Goal: Task Accomplishment & Management: Use online tool/utility

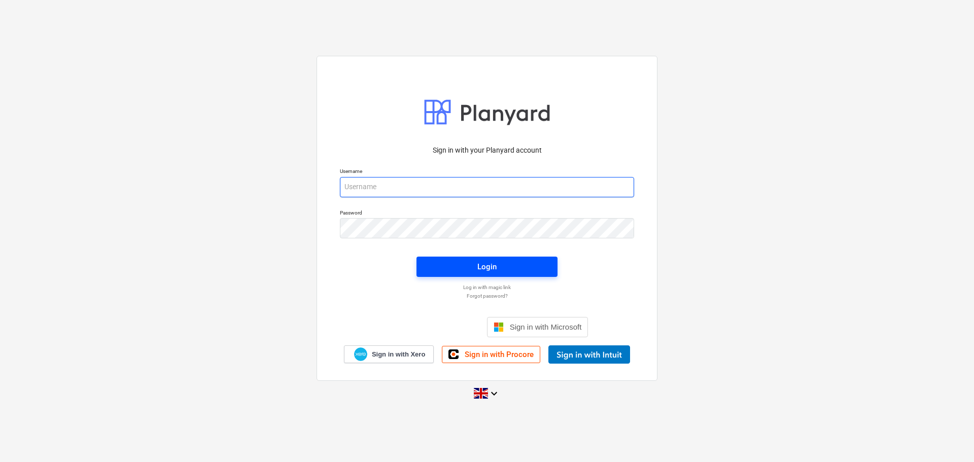
type input "[PERSON_NAME][EMAIL_ADDRESS][PERSON_NAME][DOMAIN_NAME]"
click at [482, 269] on div "Login" at bounding box center [486, 266] width 19 height 13
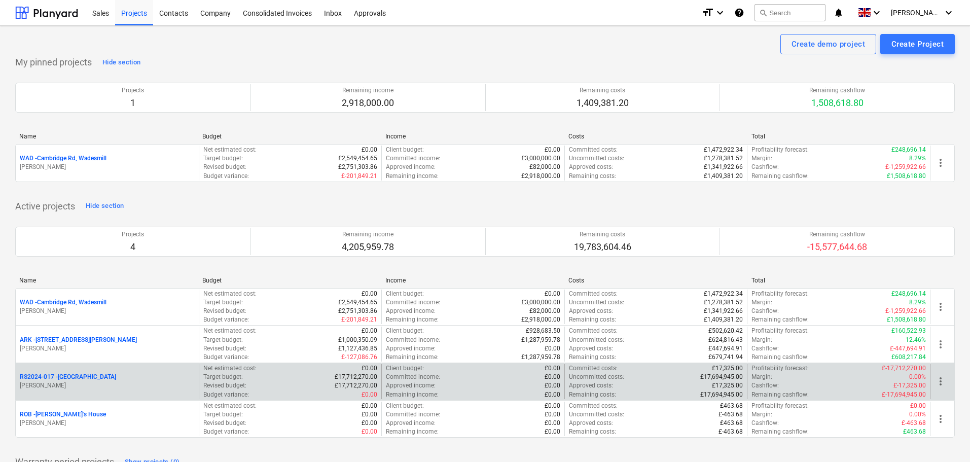
click at [68, 376] on p "RS2024-017 - [GEOGRAPHIC_DATA]" at bounding box center [68, 377] width 96 height 9
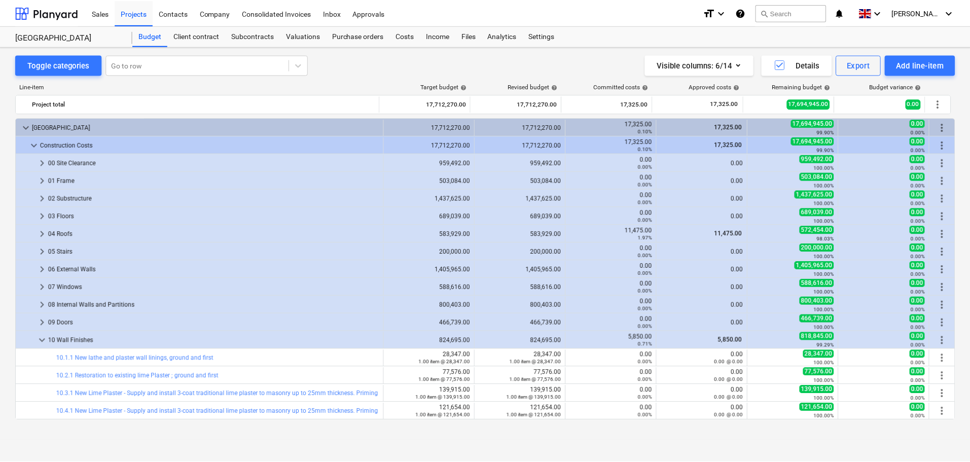
scroll to position [101, 0]
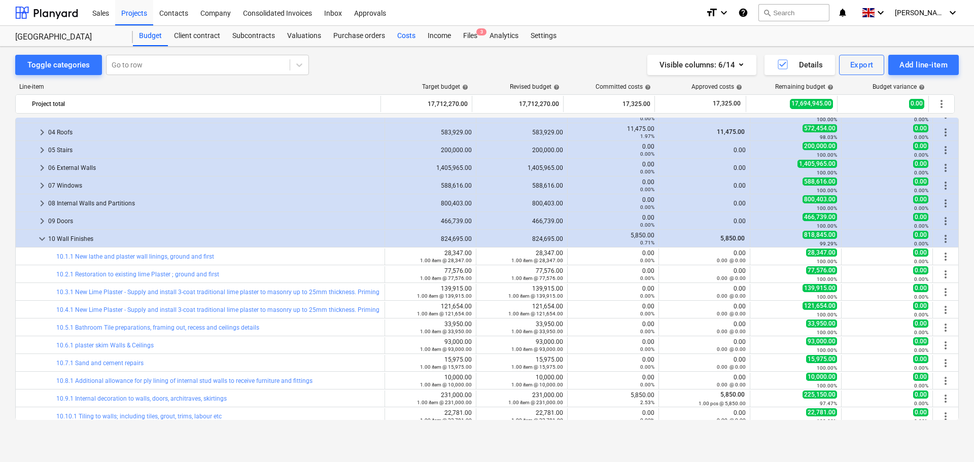
click at [410, 38] on div "Costs" at bounding box center [406, 36] width 30 height 20
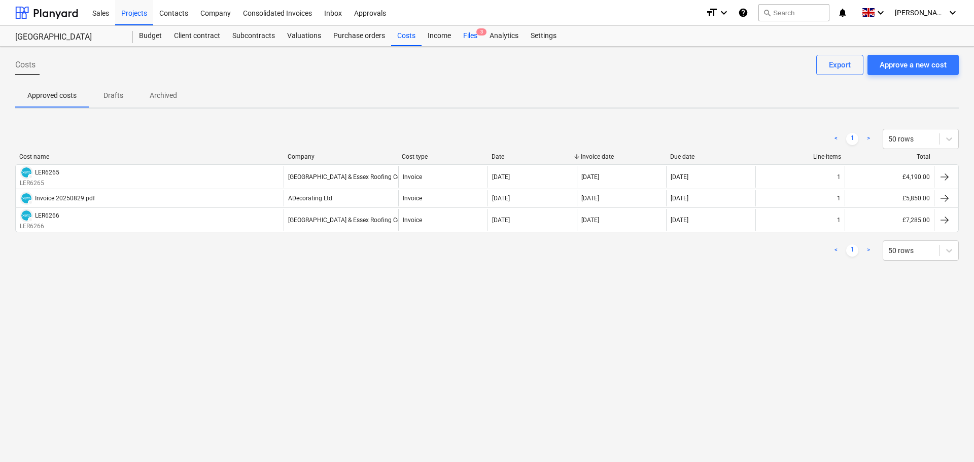
click at [477, 34] on span "3" at bounding box center [481, 31] width 10 height 7
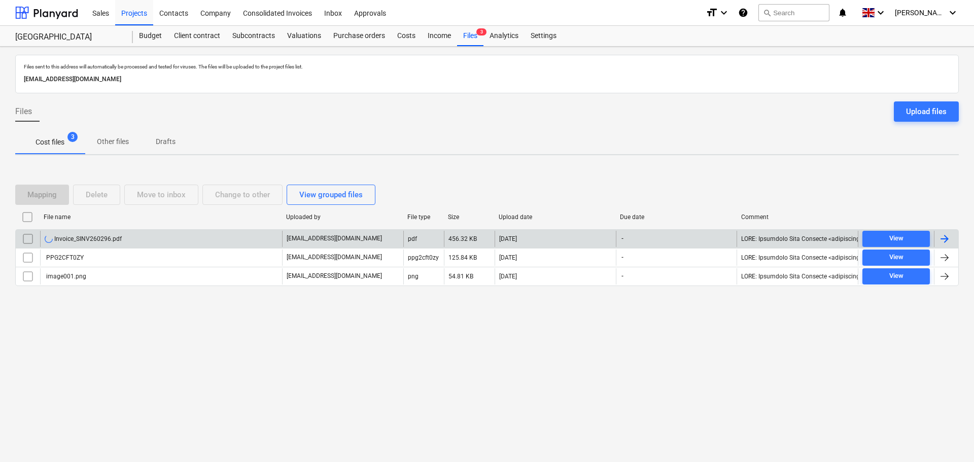
click at [89, 238] on div "Invoice_SINV260296.pdf" at bounding box center [83, 239] width 77 height 8
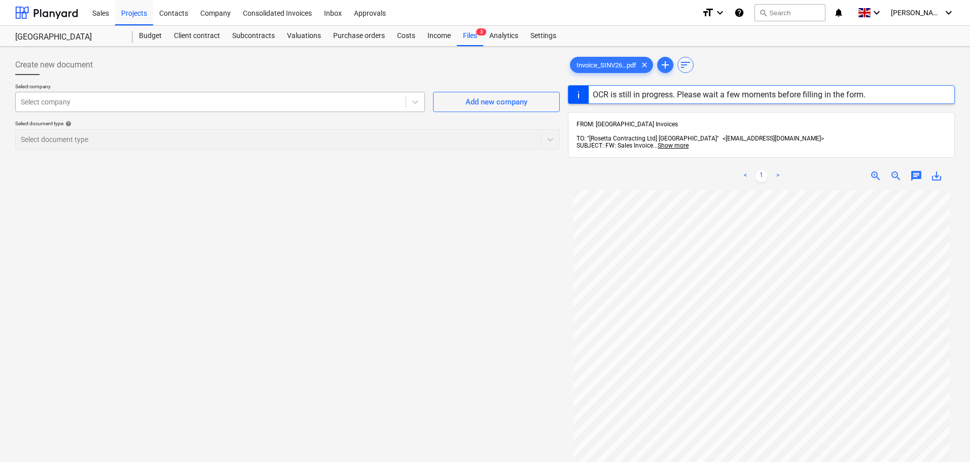
click at [82, 103] on div at bounding box center [211, 102] width 380 height 10
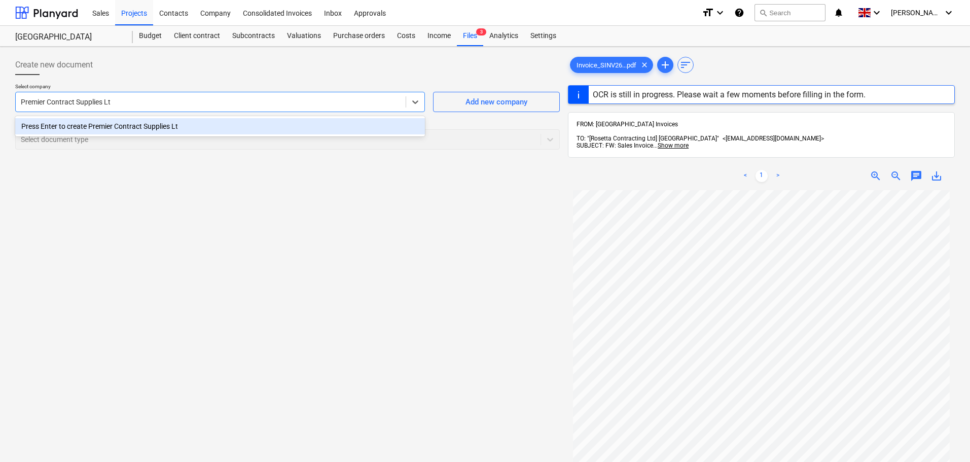
type input "Premier Contract Supplies Ltd"
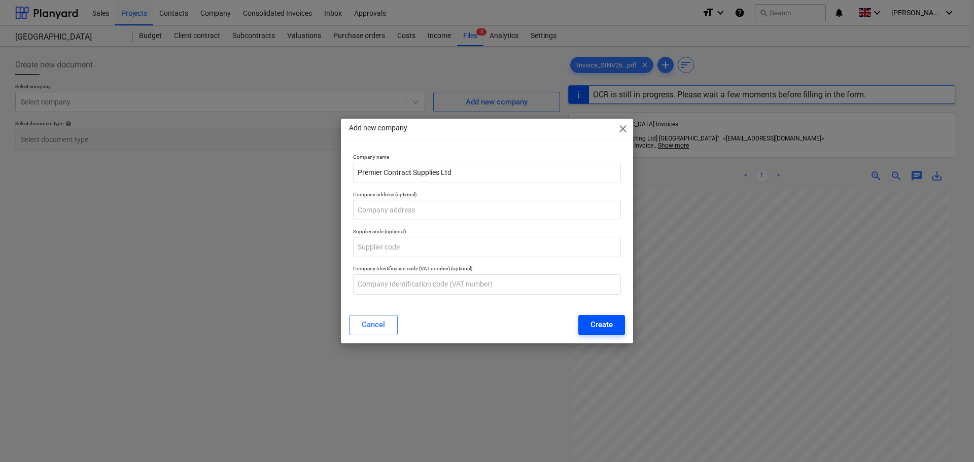
click at [596, 325] on div "Create" at bounding box center [601, 324] width 22 height 13
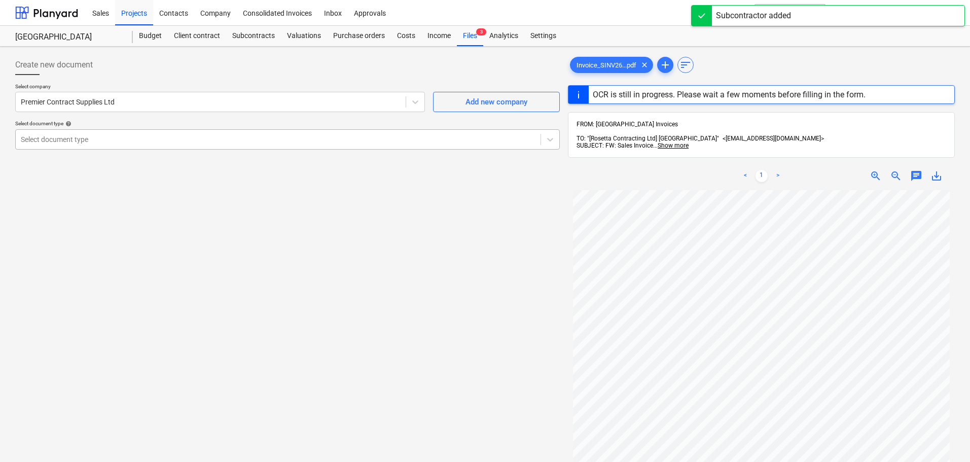
click at [112, 140] on div at bounding box center [278, 139] width 515 height 10
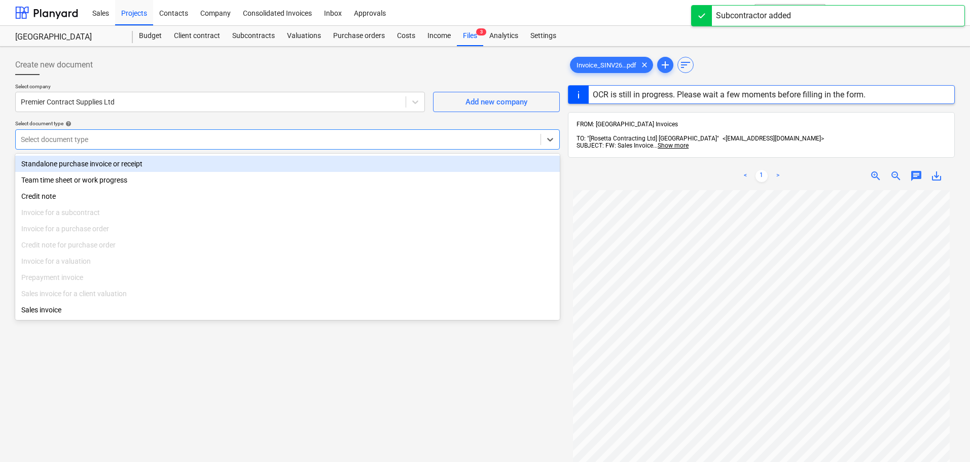
click at [99, 168] on div "Standalone purchase invoice or receipt" at bounding box center [287, 164] width 545 height 16
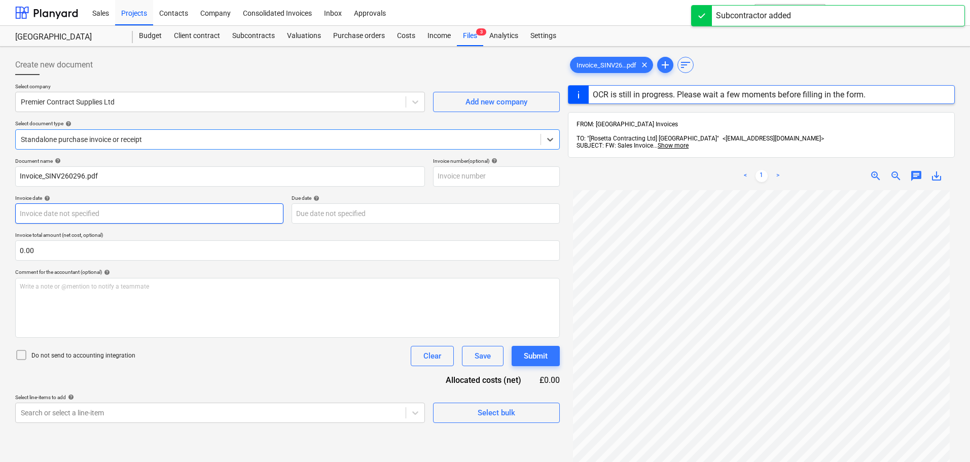
click at [118, 217] on body "Sales Projects Contacts Company Consolidated Invoices Inbox Approvals format_si…" at bounding box center [485, 231] width 970 height 462
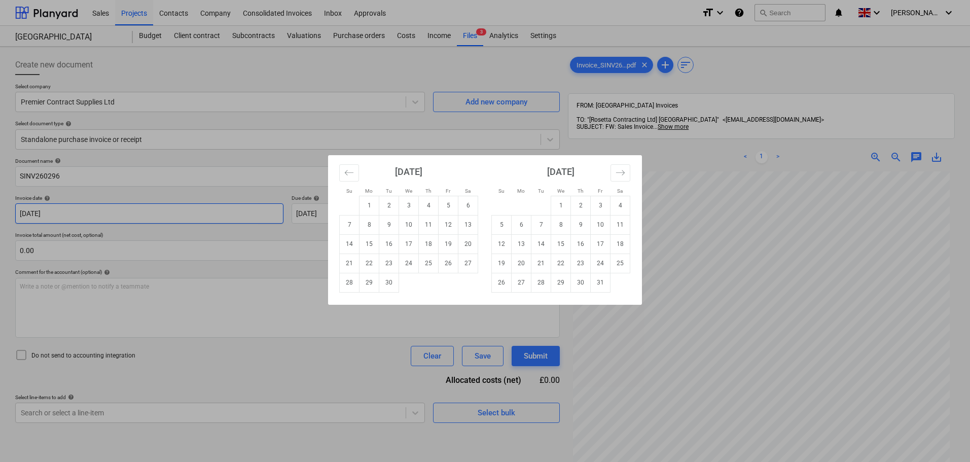
type input "SINV260296"
type input "[DATE]"
click at [222, 189] on div "Su Mo Tu We Th Fr Sa Su Mo Tu We Th Fr Sa [DATE] 1 2 3 4 5 6 7 8 9 10 11 12 13 …" at bounding box center [485, 231] width 970 height 462
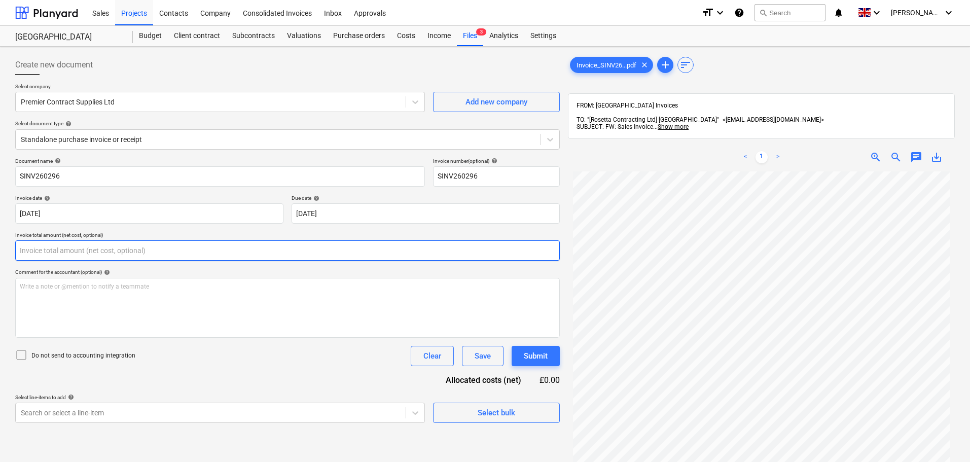
click at [82, 247] on input "text" at bounding box center [287, 250] width 545 height 20
type input "0.00"
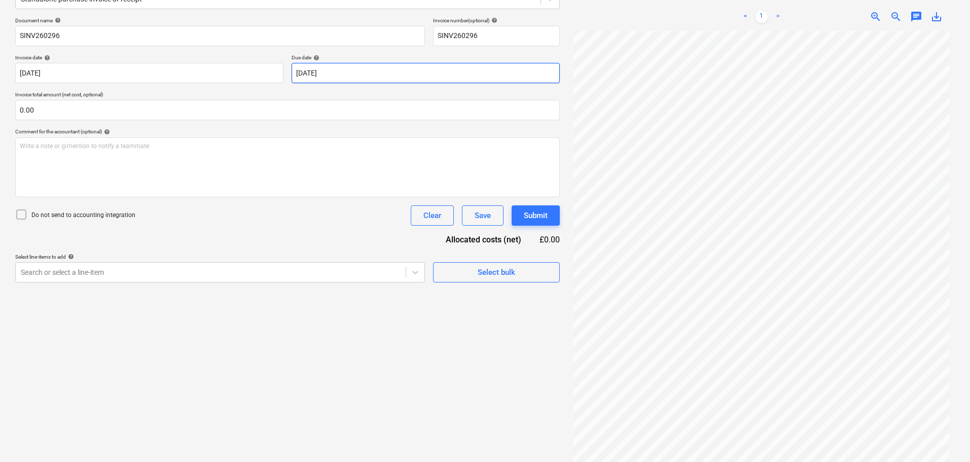
scroll to position [144, 0]
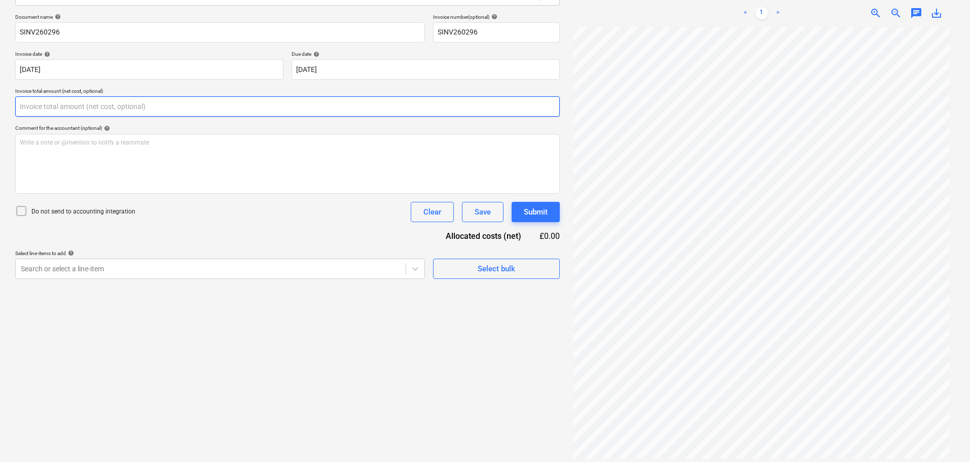
click at [60, 104] on input "text" at bounding box center [287, 106] width 545 height 20
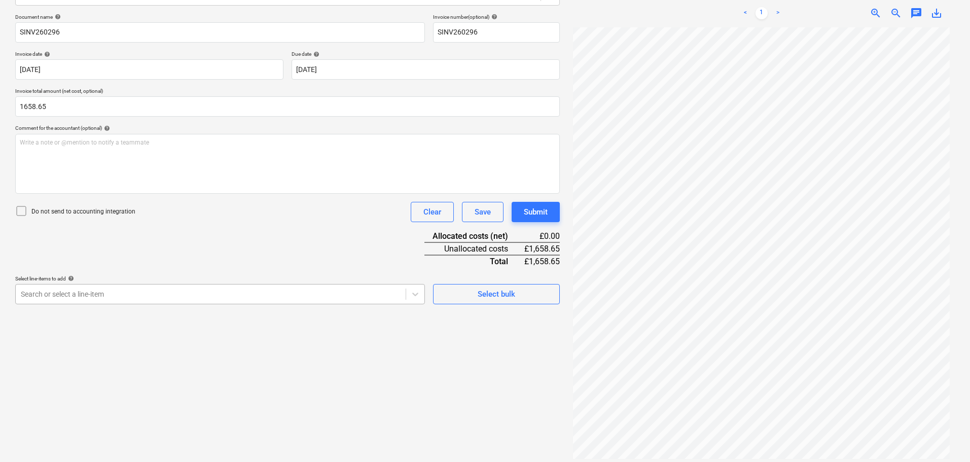
type input "1,658.65"
click at [87, 296] on div at bounding box center [211, 294] width 380 height 10
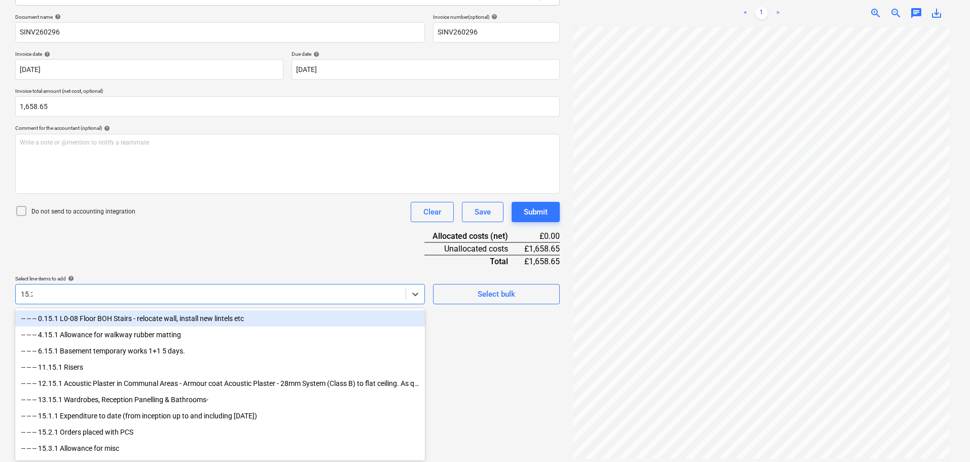
type input "15.2."
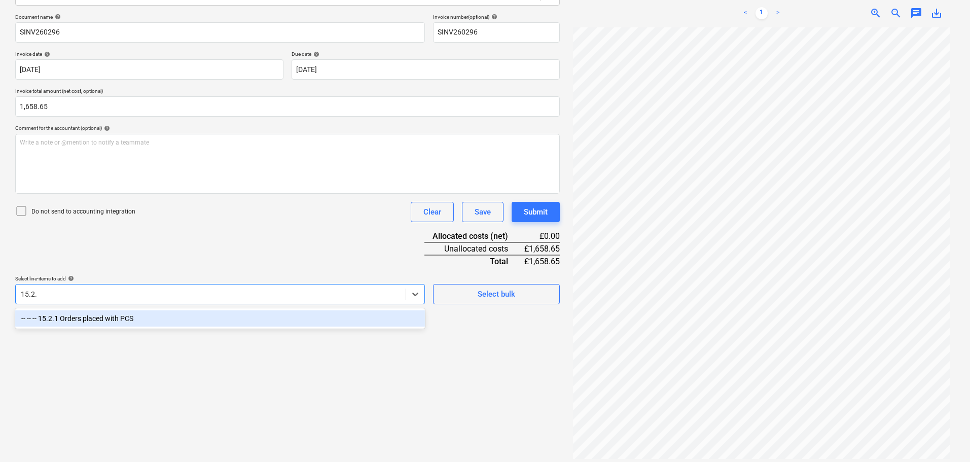
click at [207, 321] on div "-- -- -- 15.2.1 Orders placed with PCS" at bounding box center [220, 318] width 410 height 16
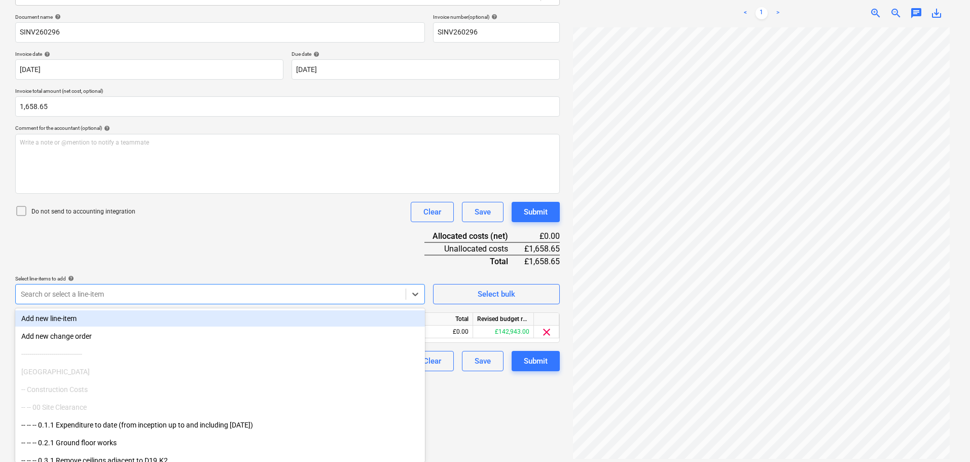
click at [257, 253] on div "Document name help SINV260296 Invoice number (optional) help SINV260296 Invoice…" at bounding box center [287, 192] width 545 height 357
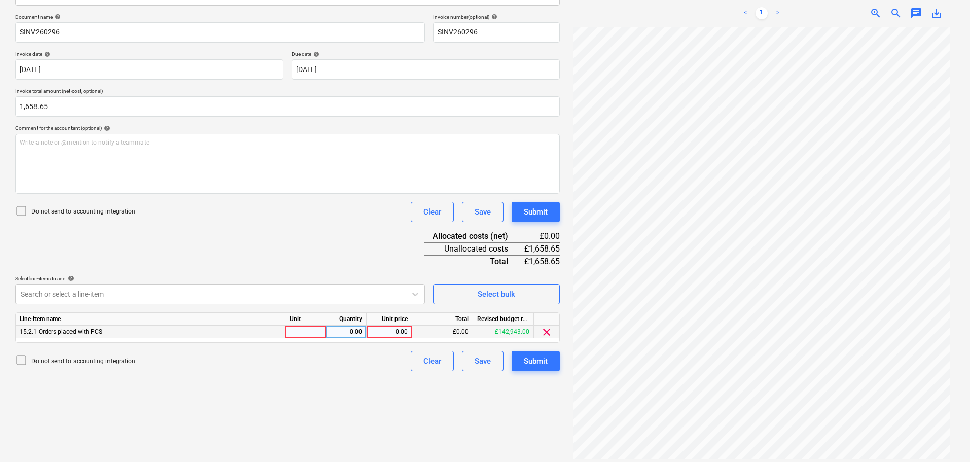
click at [390, 334] on div "0.00" at bounding box center [389, 332] width 37 height 13
type input "1658.65"
click at [321, 240] on div "Document name help SINV260296 Invoice number (optional) help SINV260296 Invoice…" at bounding box center [287, 192] width 545 height 357
click at [539, 362] on div "Submit" at bounding box center [536, 360] width 24 height 13
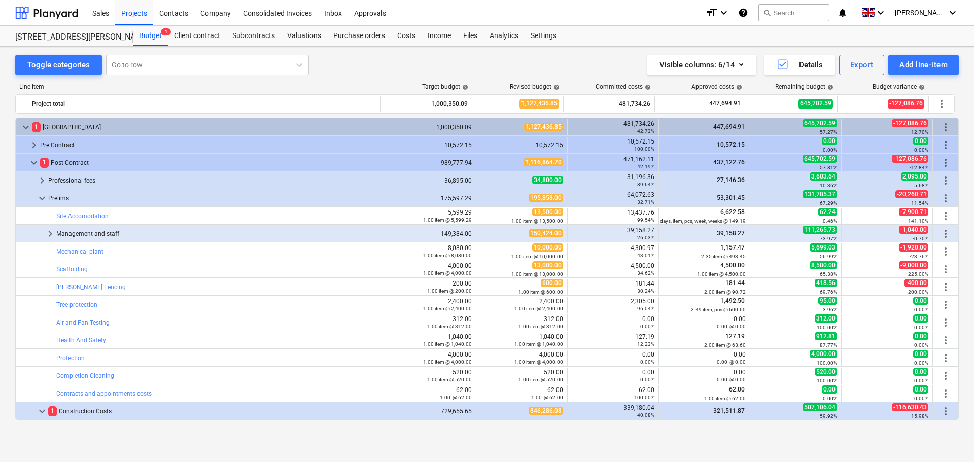
scroll to position [289, 0]
